Goal: Transaction & Acquisition: Subscribe to service/newsletter

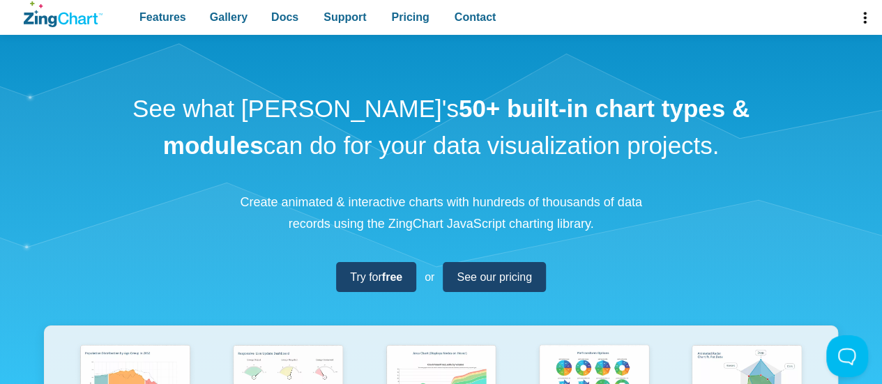
click at [764, 261] on div "See what ZingChart's 50+ built-in chart types & modules can do for your data vi…" at bounding box center [441, 369] width 882 height 668
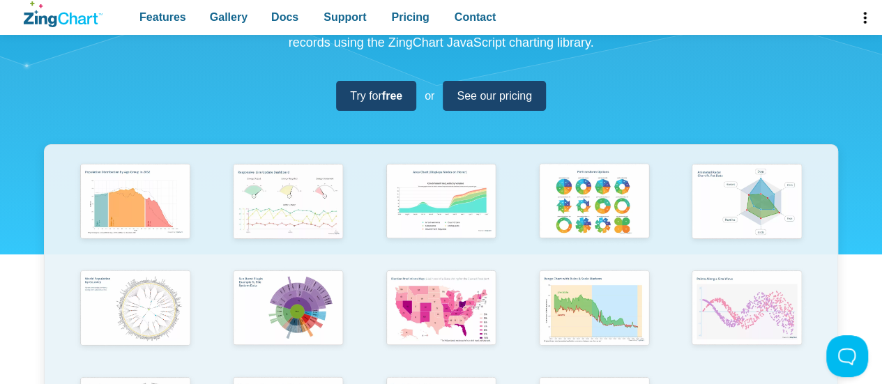
scroll to position [167, 0]
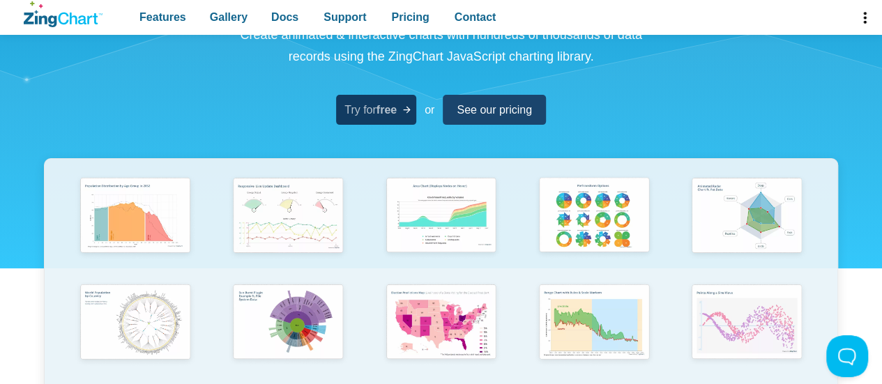
click at [389, 123] on link "Try for free" at bounding box center [376, 110] width 80 height 30
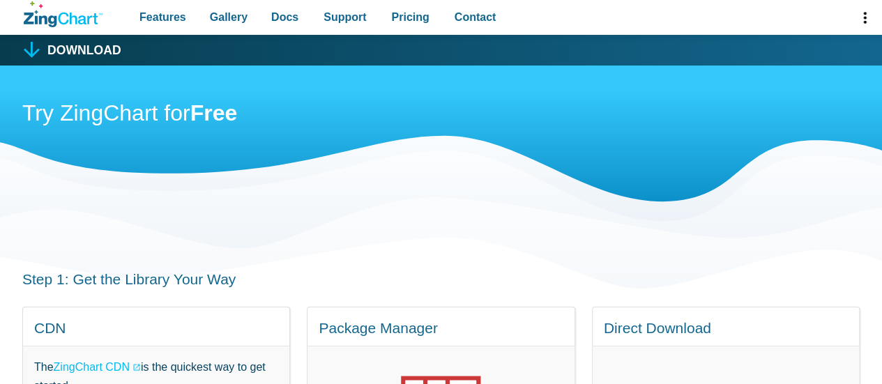
click at [463, 193] on div "Try ZingChart for Free" at bounding box center [440, 146] width 837 height 160
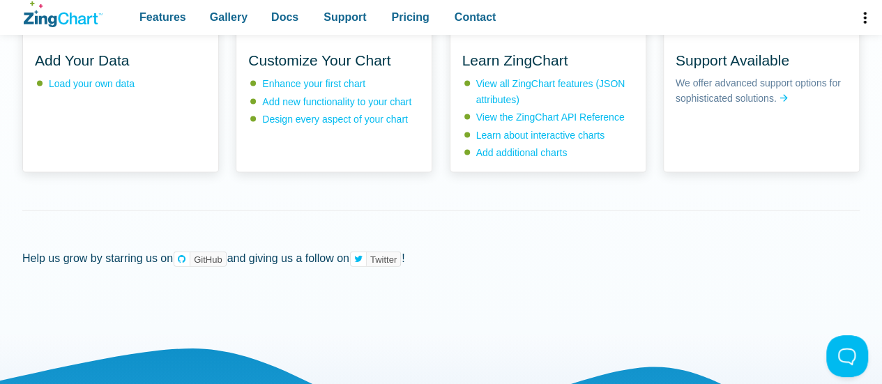
scroll to position [1645, 0]
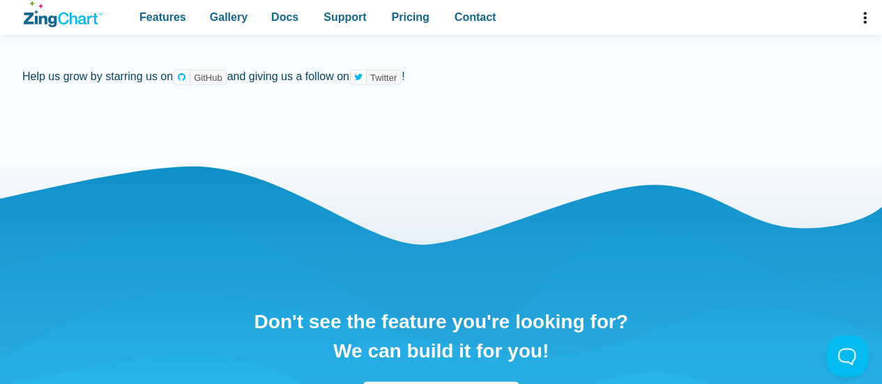
click at [463, 193] on div "Don't see the feature you're looking for? We can build it for you! Contact Us t…" at bounding box center [440, 360] width 837 height 415
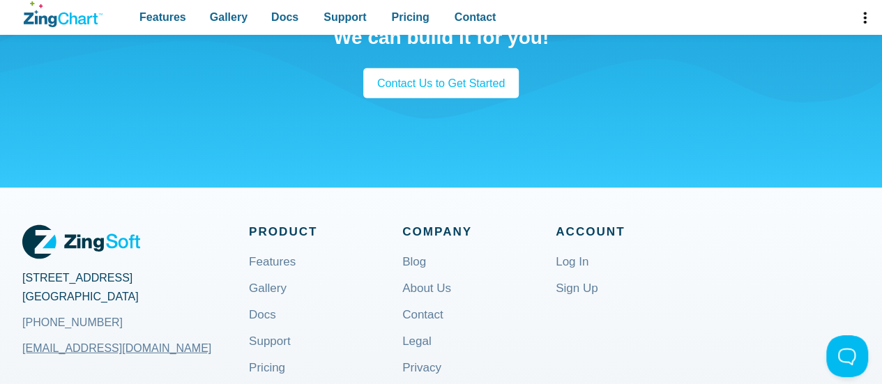
scroll to position [1952, 0]
